Goal: Information Seeking & Learning: Check status

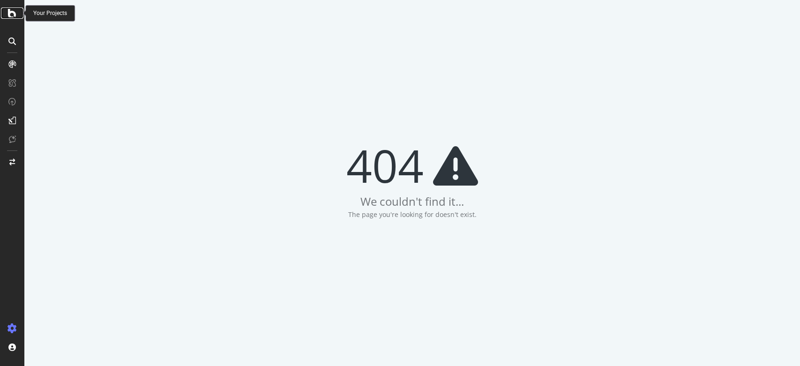
click at [14, 14] on icon at bounding box center [12, 12] width 8 height 11
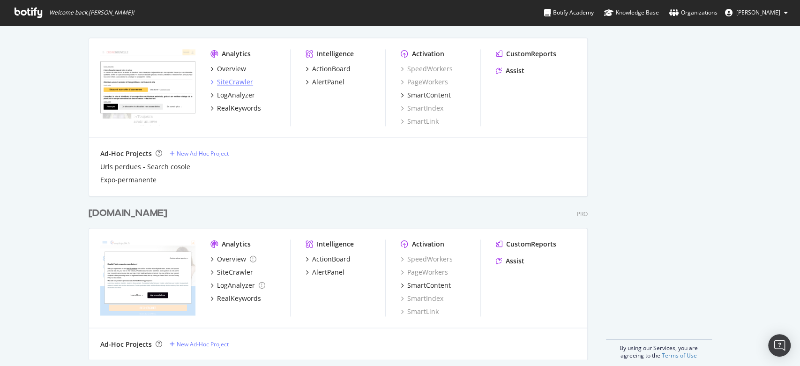
scroll to position [870, 0]
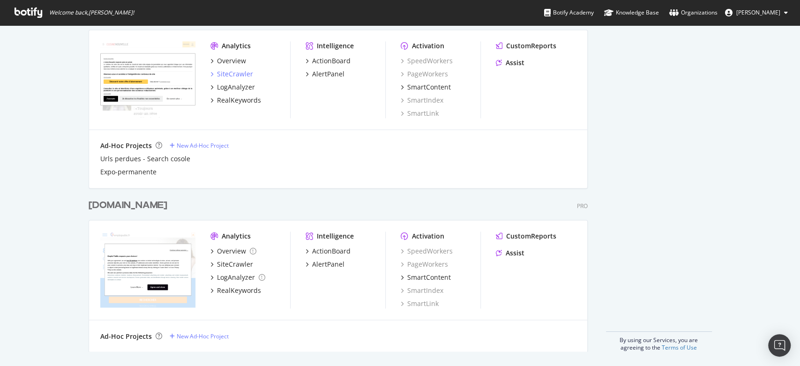
drag, startPoint x: 233, startPoint y: 74, endPoint x: 259, endPoint y: 70, distance: 26.0
